Goal: Information Seeking & Learning: Stay updated

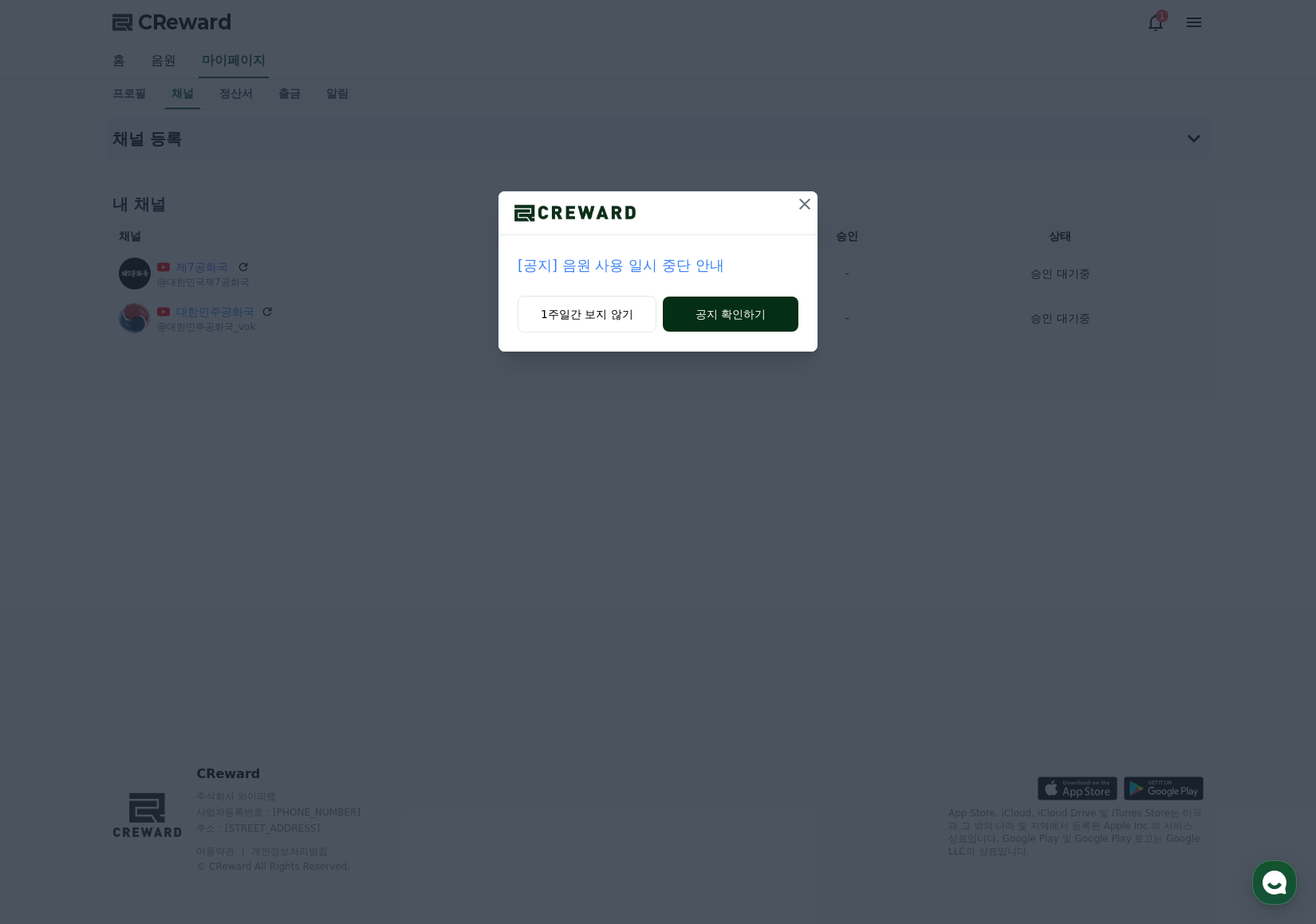
click at [712, 312] on button "공지 확인하기" at bounding box center [730, 314] width 135 height 35
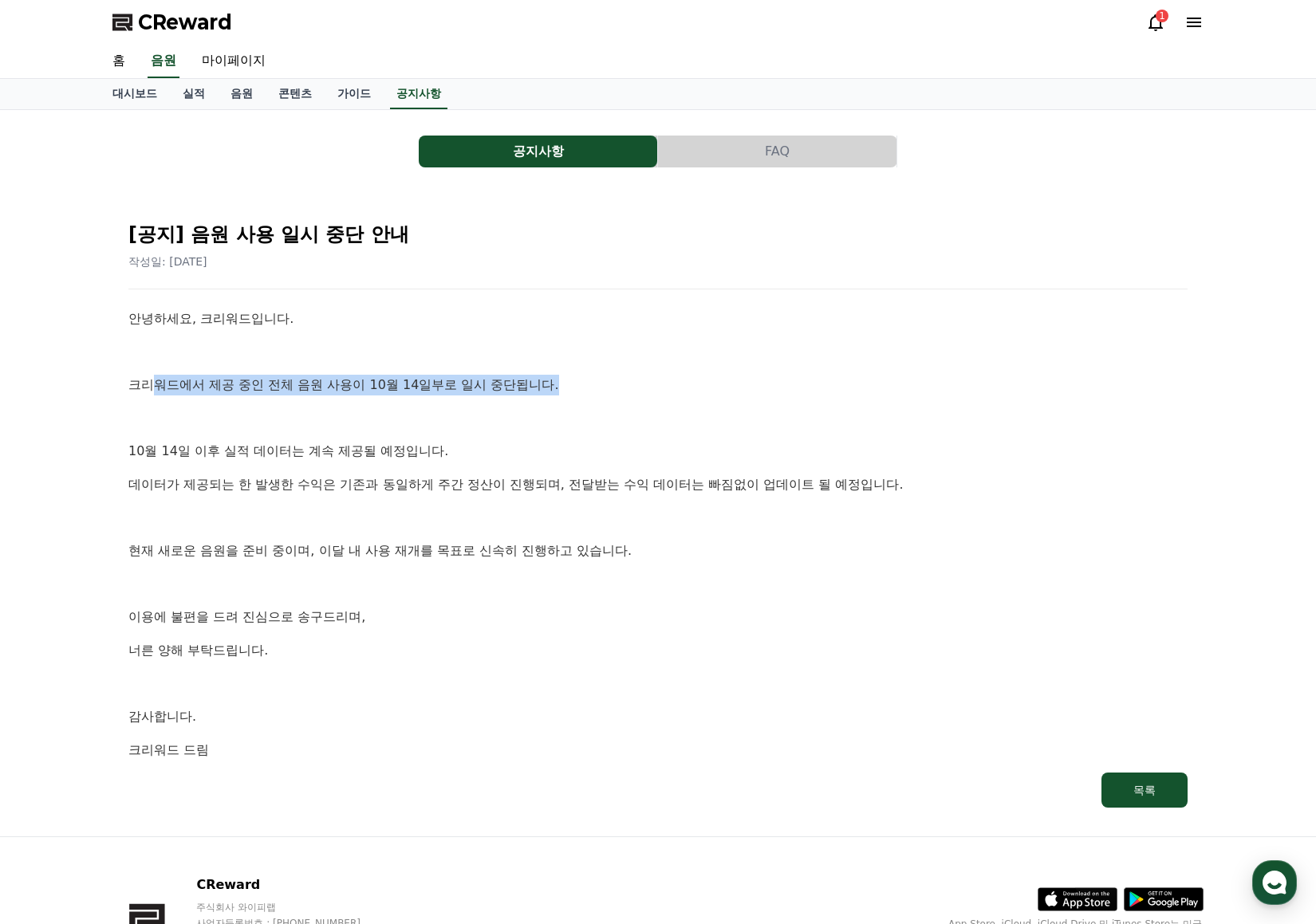
drag, startPoint x: 180, startPoint y: 380, endPoint x: 644, endPoint y: 387, distance: 464.1
click at [644, 387] on p "크리워드에서 제공 중인 전체 음원 사용이 10월 14일부로 일시 중단됩니다." at bounding box center [658, 385] width 1059 height 21
drag, startPoint x: 301, startPoint y: 389, endPoint x: 556, endPoint y: 388, distance: 255.0
click at [556, 388] on div "[공지] 음원 사용 일시 중단 안내 작성일: 2025-10-14 안녕하세요, 크리워드입니다. 크리워드에서 제공 중인 전체 음원 사용이 10월 …" at bounding box center [658, 508] width 1091 height 631
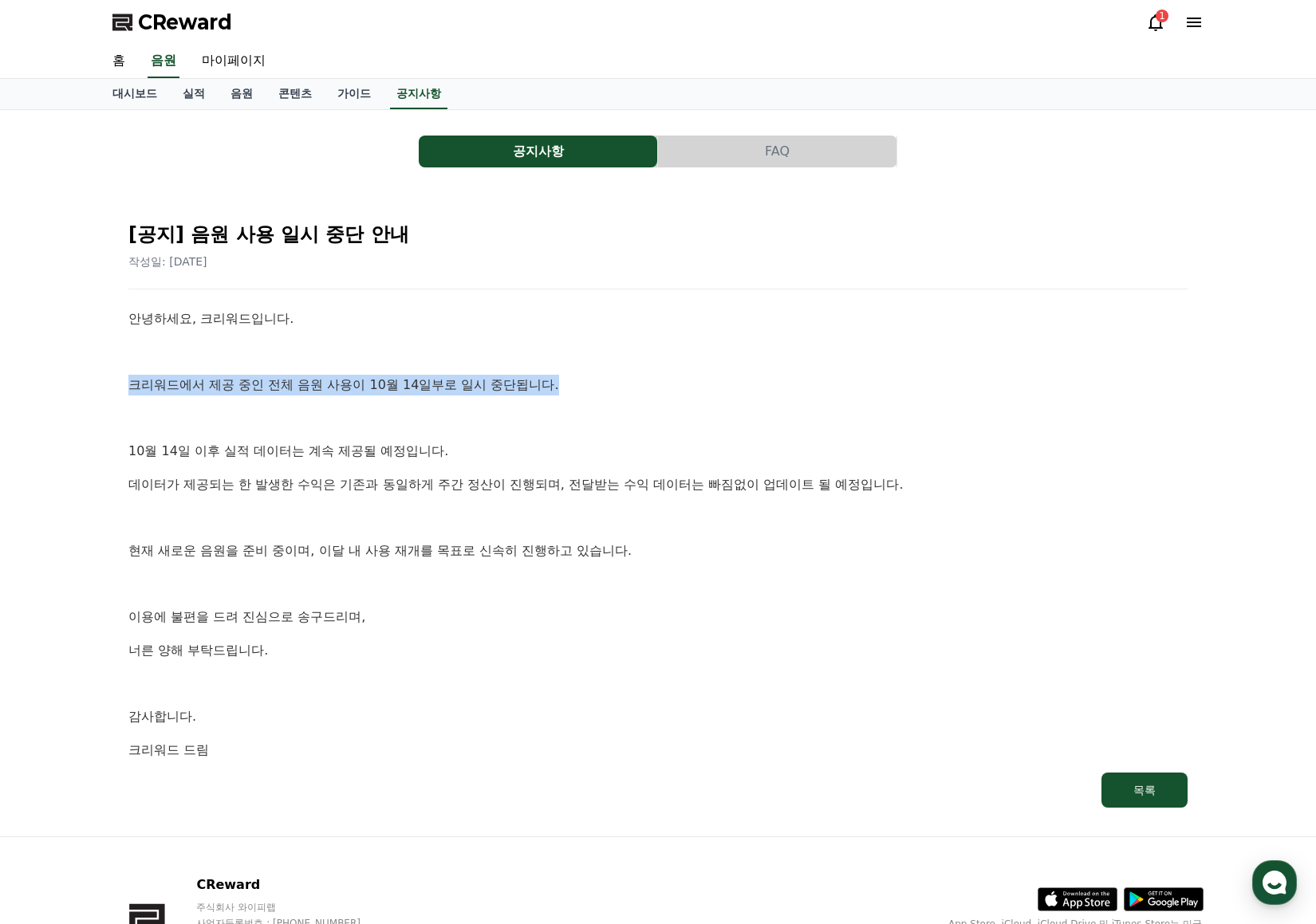
click at [551, 388] on p "크리워드에서 제공 중인 전체 음원 사용이 10월 14일부로 일시 중단됩니다." at bounding box center [658, 385] width 1059 height 21
drag, startPoint x: 277, startPoint y: 388, endPoint x: 387, endPoint y: 388, distance: 110.0
click at [387, 388] on p "크리워드에서 제공 중인 전체 음원 사용이 10월 14일부로 일시 중단됩니다." at bounding box center [658, 385] width 1059 height 21
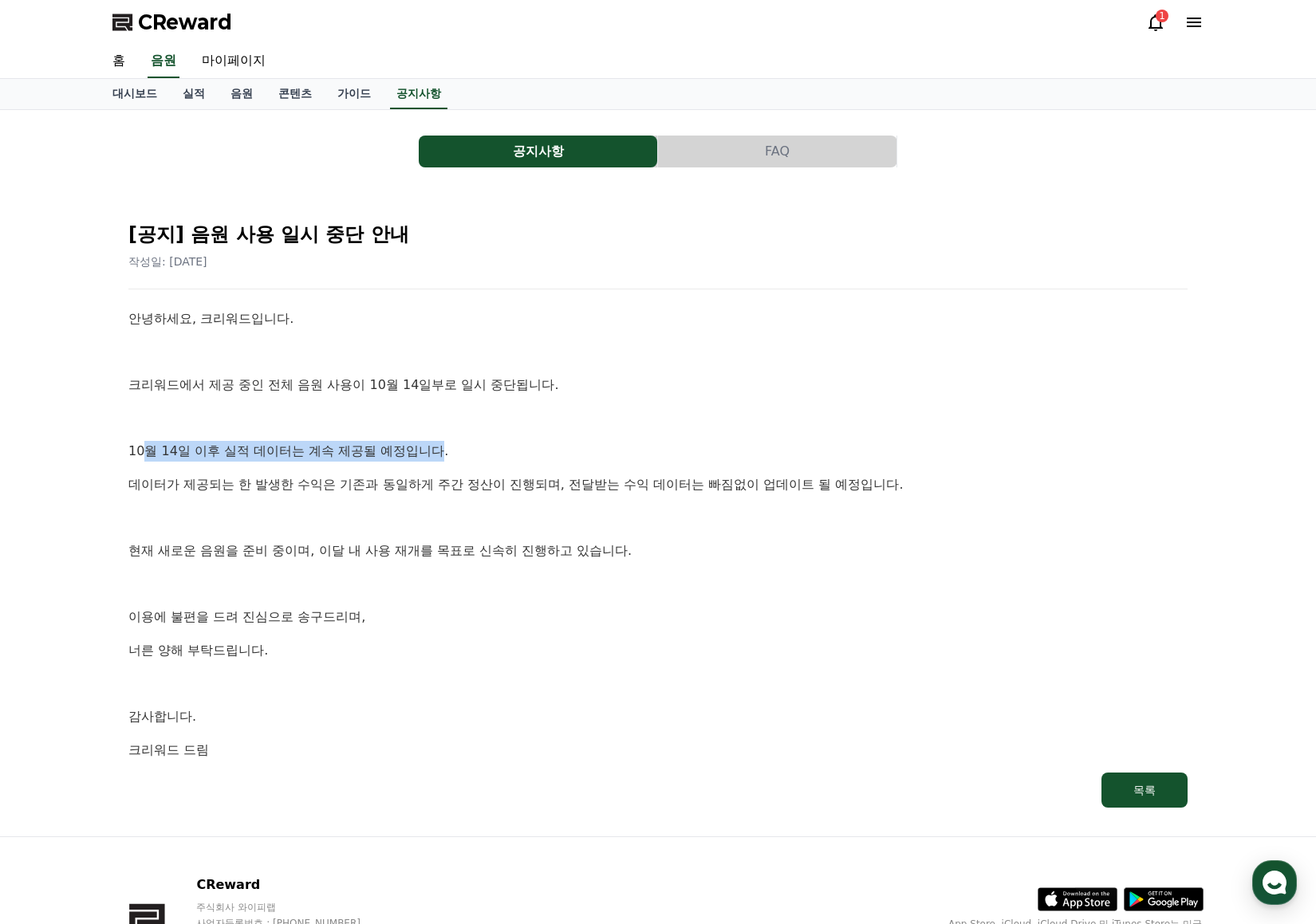
drag, startPoint x: 202, startPoint y: 449, endPoint x: 441, endPoint y: 449, distance: 239.0
click at [441, 449] on p "10월 14일 이후 실적 데이터는 계속 제공될 예정입니다." at bounding box center [658, 451] width 1059 height 21
click at [288, 450] on p "10월 14일 이후 실적 데이터는 계속 제공될 예정입니다." at bounding box center [658, 451] width 1059 height 21
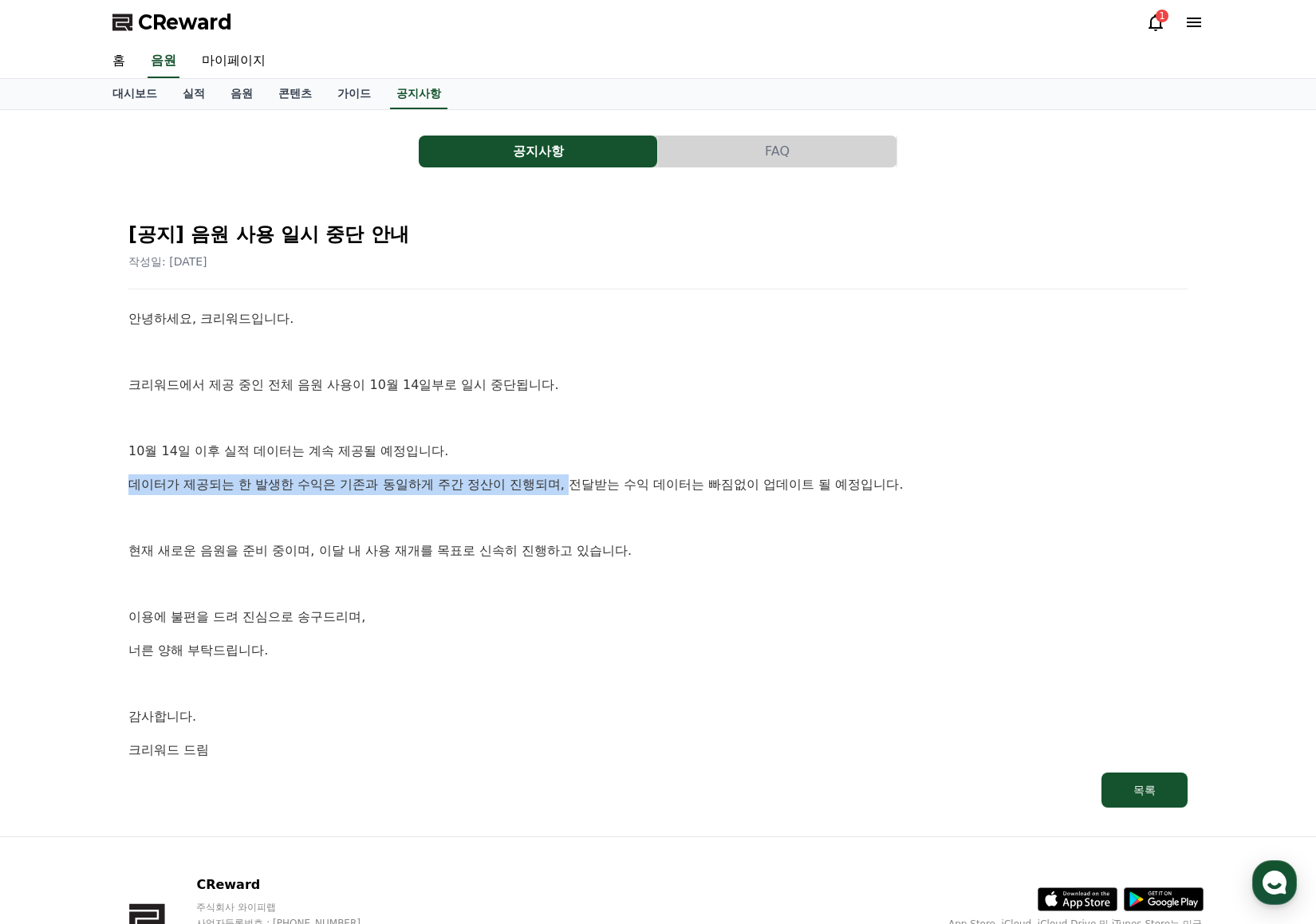
drag, startPoint x: 137, startPoint y: 484, endPoint x: 574, endPoint y: 484, distance: 437.0
click at [574, 484] on div "[공지] 음원 사용 일시 중단 안내 작성일: 2025-10-14 안녕하세요, 크리워드입니다. 크리워드에서 제공 중인 전체 음원 사용이 10월 …" at bounding box center [658, 508] width 1065 height 605
drag, startPoint x: 166, startPoint y: 550, endPoint x: 288, endPoint y: 548, distance: 122.0
click at [288, 548] on p "현재 새로운 음원을 준비 중이며, 이달 내 사용 재개를 목표로 신속히 진행하고 있습니다." at bounding box center [658, 551] width 1059 height 21
click at [1156, 12] on div "1" at bounding box center [1161, 15] width 13 height 13
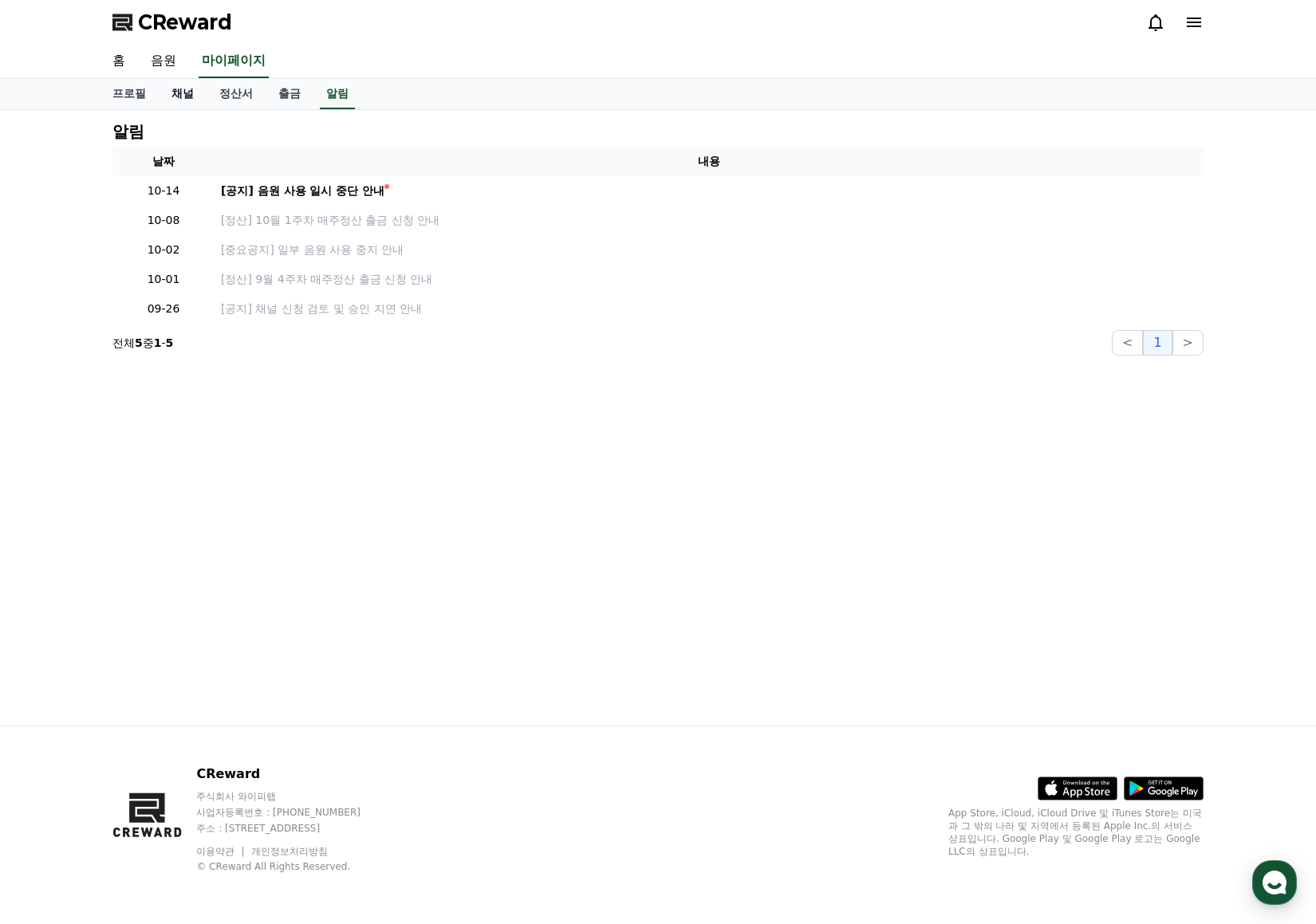
click at [177, 88] on link "채널" at bounding box center [182, 94] width 48 height 30
